Goal: Task Accomplishment & Management: Use online tool/utility

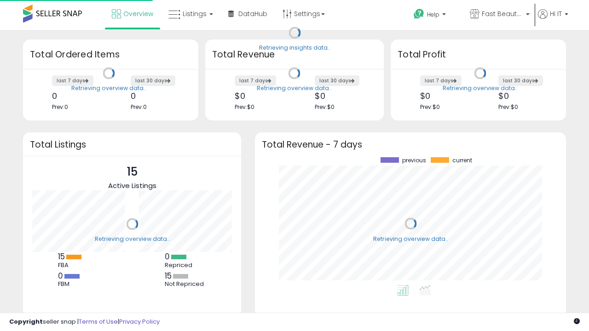
scroll to position [128, 293]
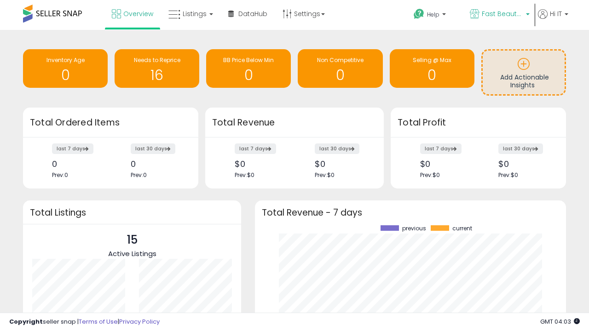
click at [499, 15] on span "Fast Beauty ([GEOGRAPHIC_DATA])" at bounding box center [502, 13] width 41 height 9
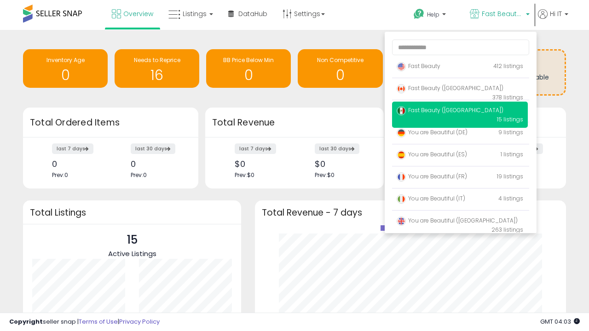
click at [460, 90] on span "Fast Beauty ([GEOGRAPHIC_DATA])" at bounding box center [450, 88] width 107 height 8
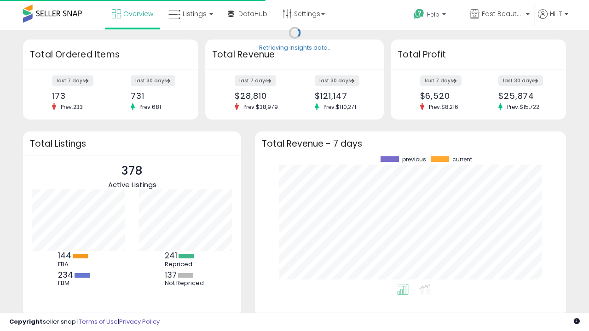
scroll to position [128, 293]
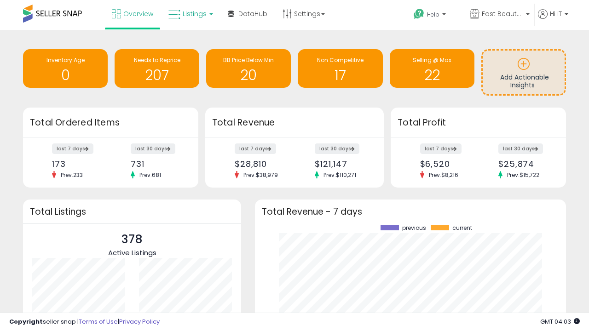
click at [190, 14] on span "Listings" at bounding box center [195, 13] width 24 height 9
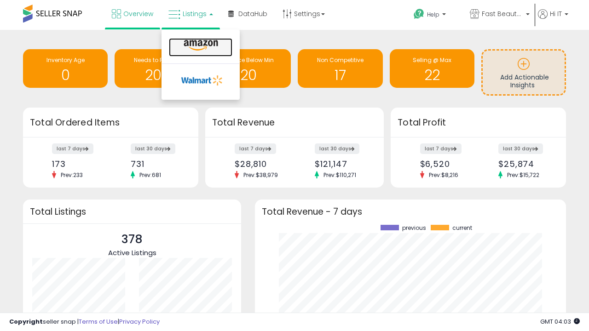
click at [200, 46] on icon at bounding box center [201, 46] width 40 height 12
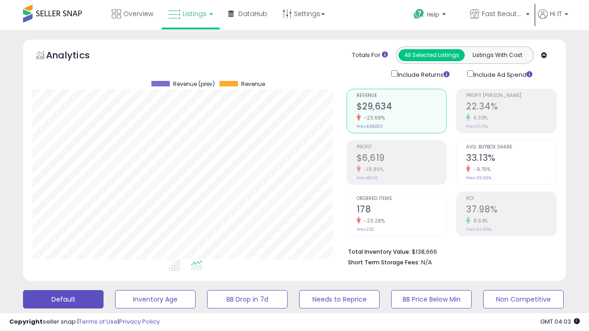
scroll to position [189, 314]
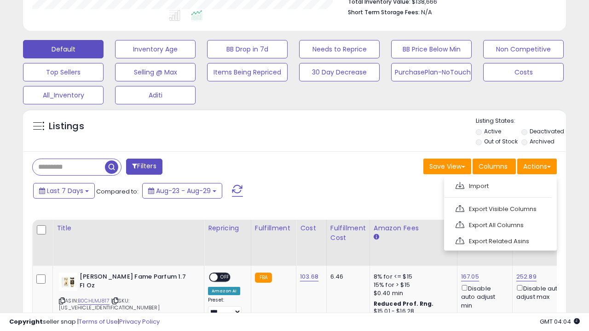
click at [460, 185] on span at bounding box center [460, 185] width 9 height 7
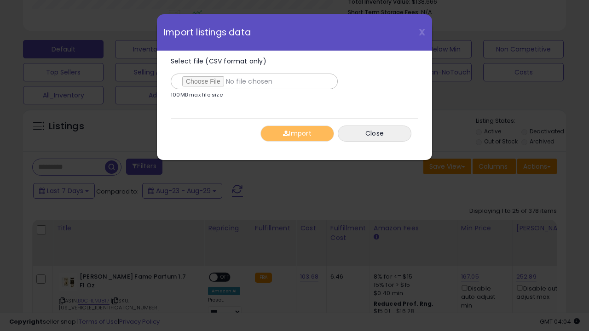
type input "**********"
click at [297, 133] on button "Import" at bounding box center [297, 134] width 74 height 16
